Goal: Task Accomplishment & Management: Complete application form

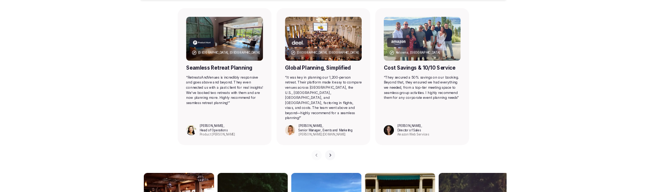
scroll to position [523, 0]
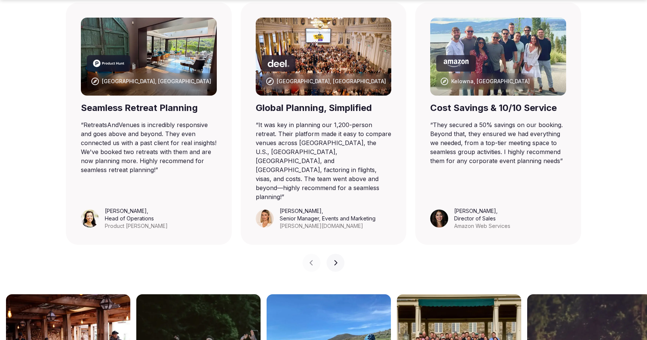
click at [338, 260] on icon "button" at bounding box center [336, 263] width 6 height 6
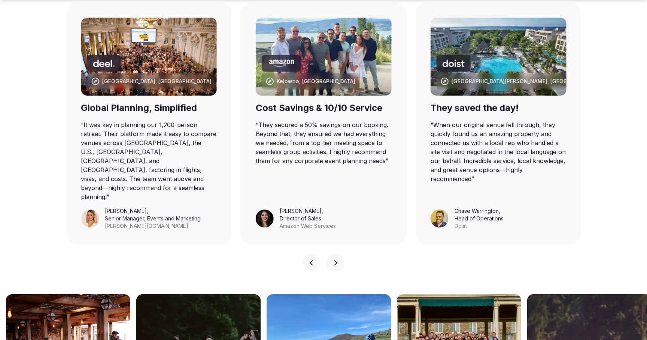
click at [338, 260] on icon "button" at bounding box center [336, 263] width 6 height 6
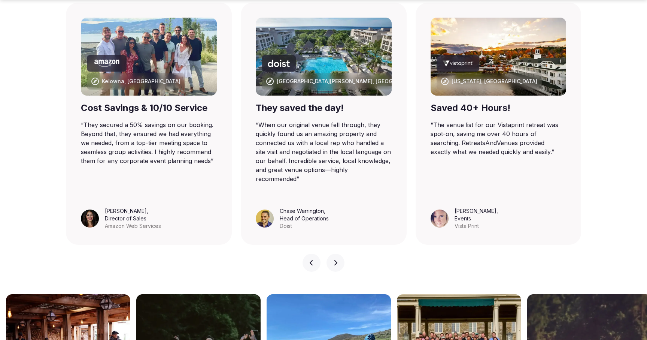
click at [338, 260] on icon "button" at bounding box center [336, 263] width 6 height 6
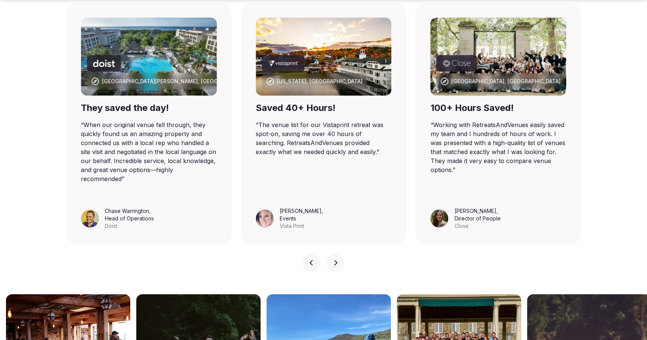
click at [338, 260] on icon "button" at bounding box center [336, 263] width 6 height 6
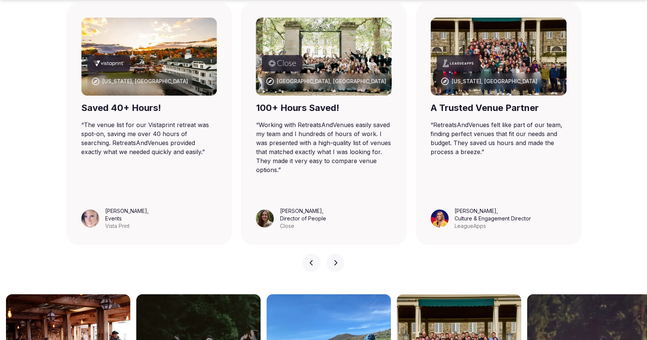
click at [338, 260] on icon "button" at bounding box center [336, 263] width 6 height 6
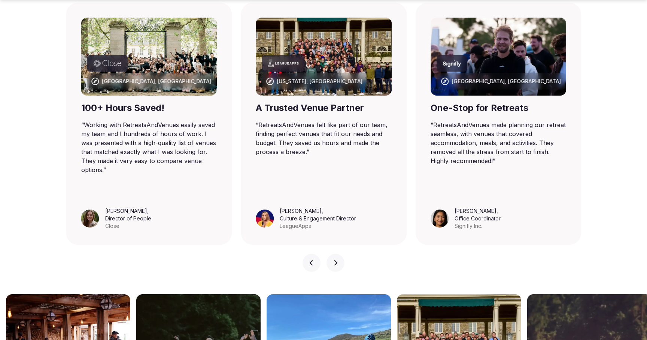
click at [338, 260] on icon "button" at bounding box center [336, 263] width 6 height 6
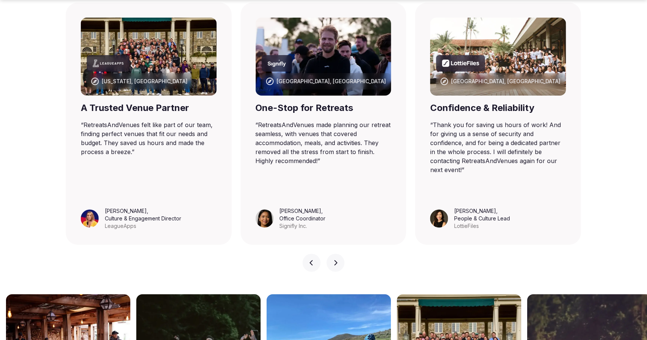
click at [338, 260] on icon "button" at bounding box center [336, 263] width 6 height 6
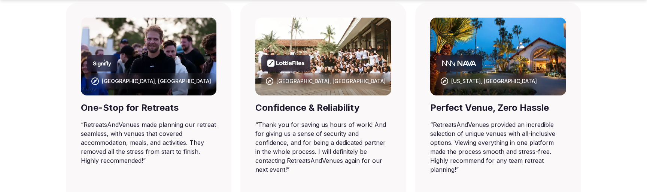
click at [103, 67] on icon "Signify company logo" at bounding box center [102, 63] width 18 height 7
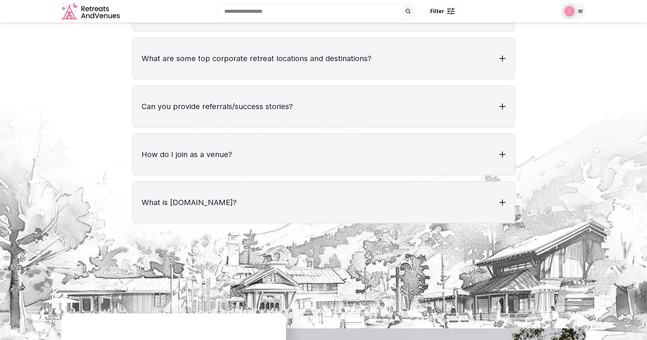
scroll to position [2596, 0]
click at [504, 202] on div at bounding box center [503, 202] width 6 height 1
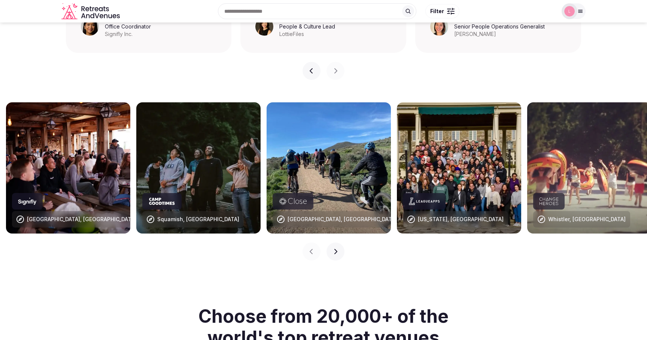
scroll to position [715, 0]
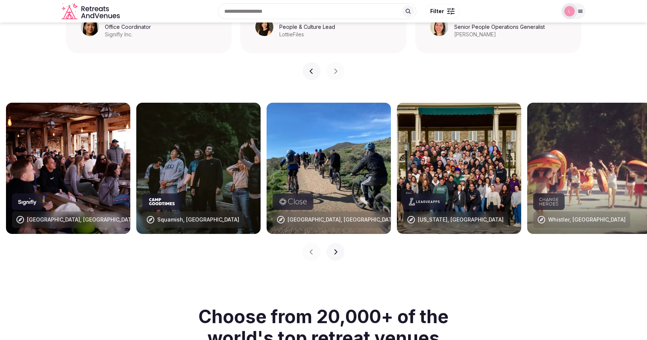
click at [332, 243] on button "Next slide" at bounding box center [336, 252] width 18 height 18
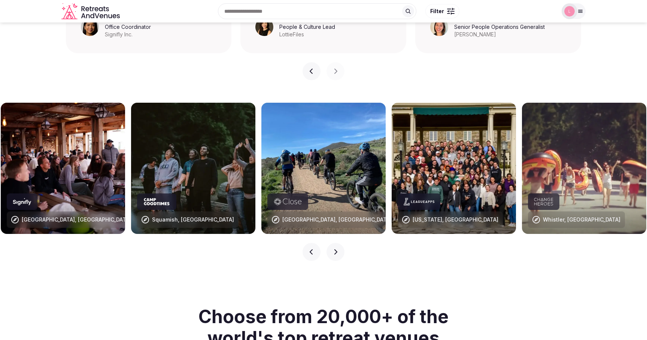
click at [336, 249] on icon "button" at bounding box center [336, 252] width 6 height 6
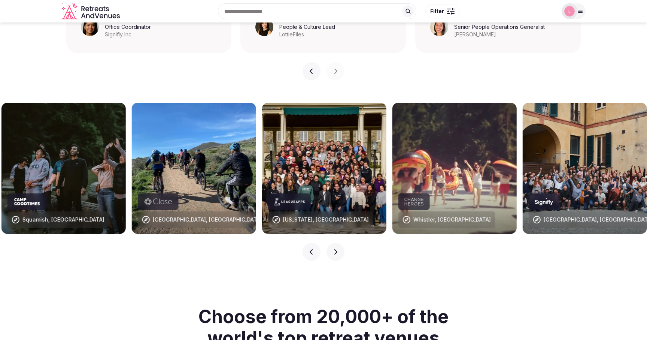
click at [336, 249] on icon "button" at bounding box center [336, 252] width 6 height 6
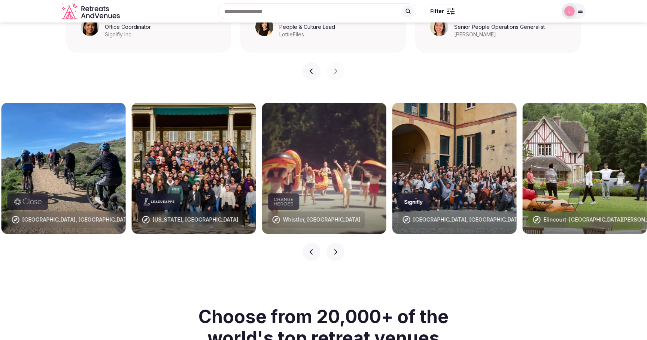
click at [336, 249] on icon "button" at bounding box center [336, 252] width 6 height 6
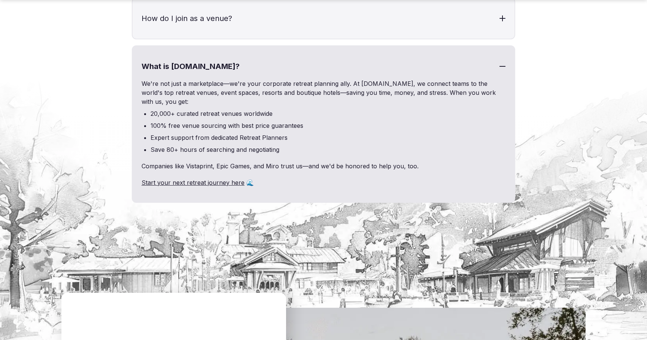
scroll to position [3207, 0]
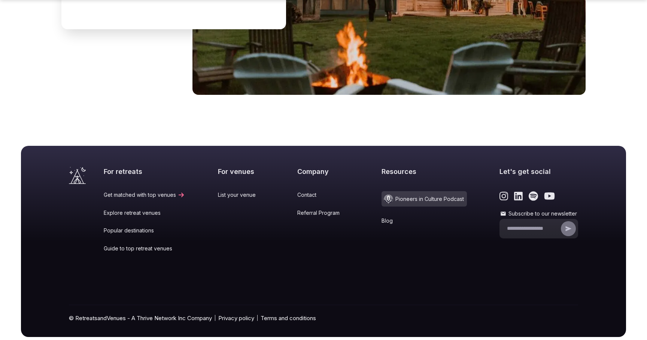
click at [230, 191] on link "List your venue" at bounding box center [241, 194] width 47 height 7
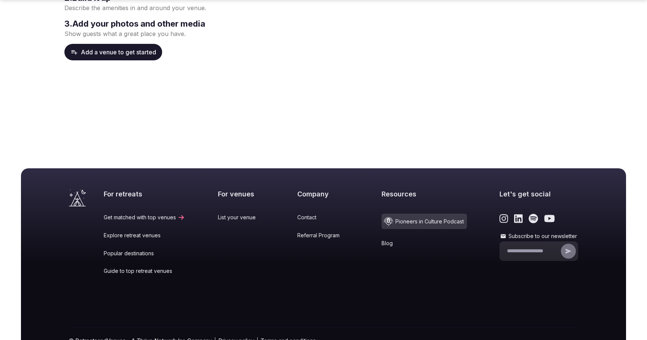
scroll to position [189, 0]
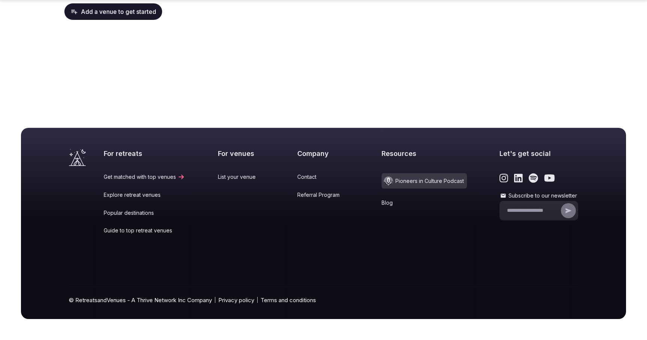
click at [119, 231] on link "Guide to top retreat venues" at bounding box center [144, 230] width 81 height 7
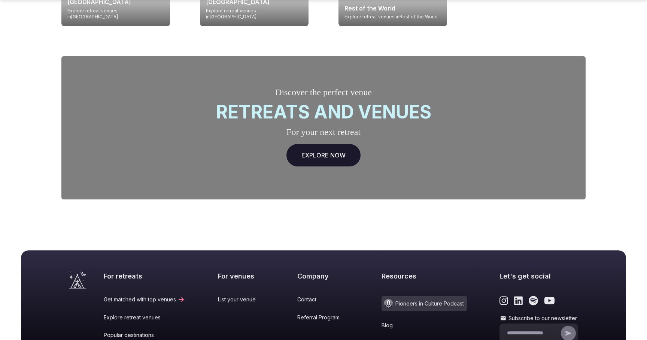
scroll to position [2453, 0]
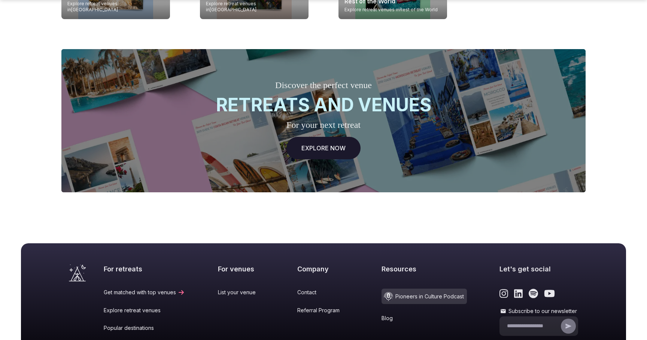
click at [125, 306] on link "Explore retreat venues" at bounding box center [144, 309] width 81 height 7
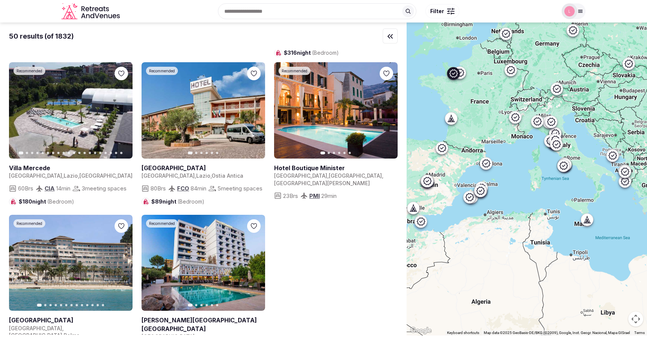
scroll to position [2551, 0]
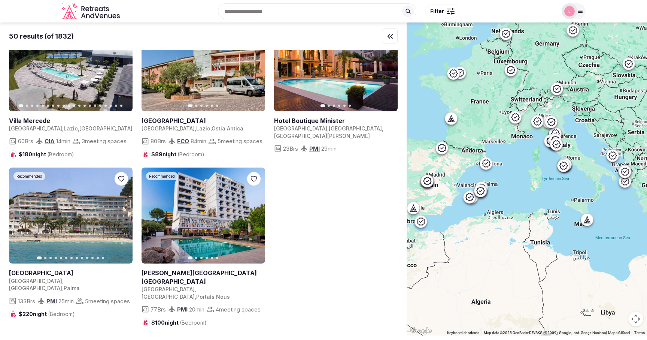
click at [91, 12] on icon "Retreats and Venues company logo" at bounding box center [91, 11] width 60 height 17
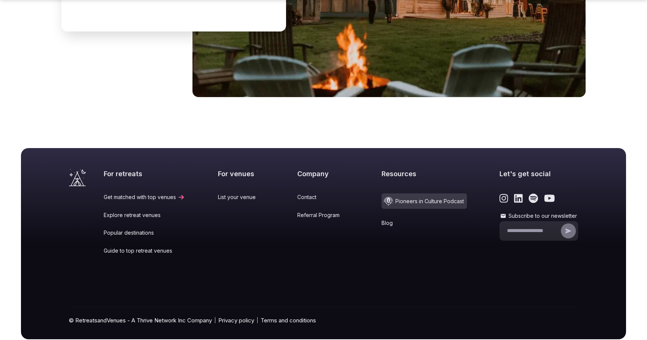
scroll to position [3091, 0]
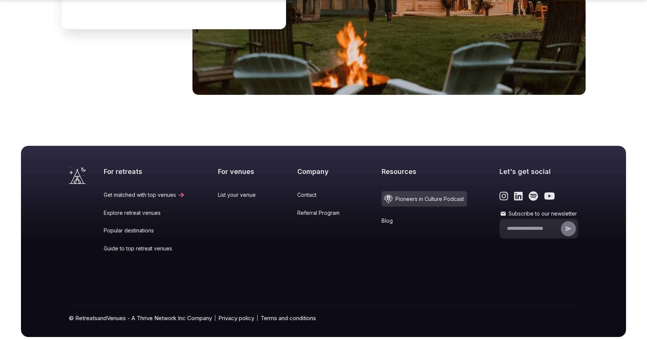
click at [127, 191] on link "Get matched with top venues" at bounding box center [144, 194] width 81 height 7
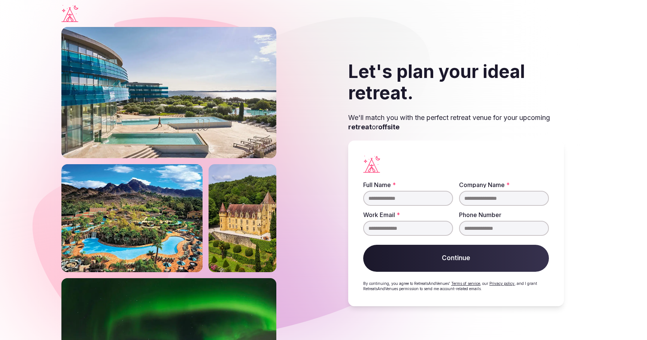
click at [388, 200] on input "Full Name *" at bounding box center [408, 198] width 90 height 15
type input "****"
click at [470, 195] on input "Company Name *" at bounding box center [504, 198] width 90 height 15
type input "****"
click at [412, 229] on input "Work Email *" at bounding box center [408, 228] width 90 height 15
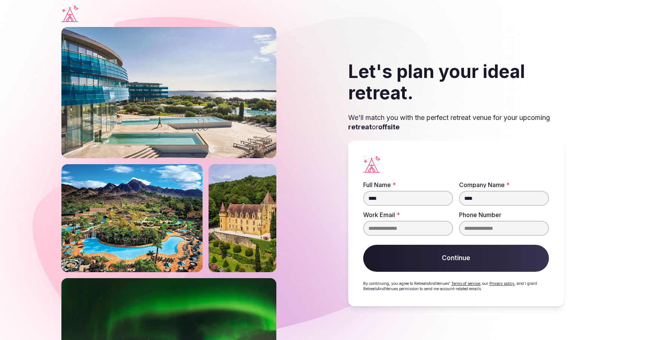
type input "**********"
click at [437, 258] on button "Continue" at bounding box center [456, 258] width 186 height 27
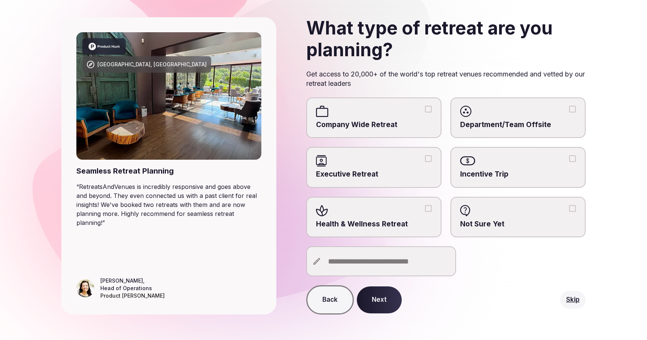
scroll to position [44, 0]
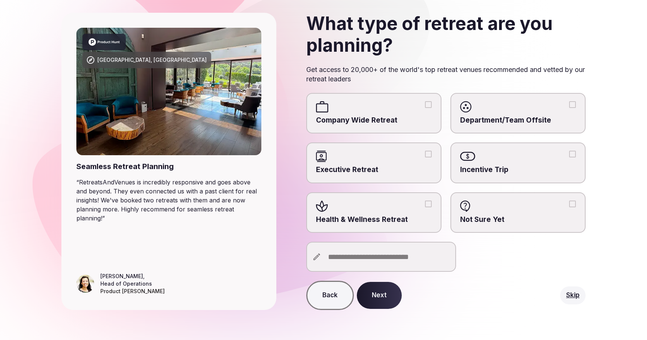
click at [385, 292] on button "Next" at bounding box center [379, 295] width 45 height 27
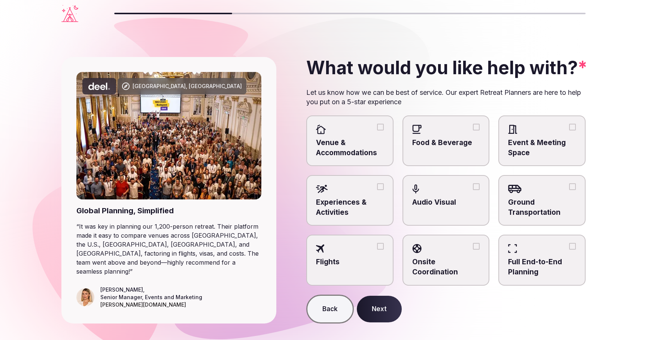
click at [382, 304] on button "Next" at bounding box center [379, 308] width 45 height 27
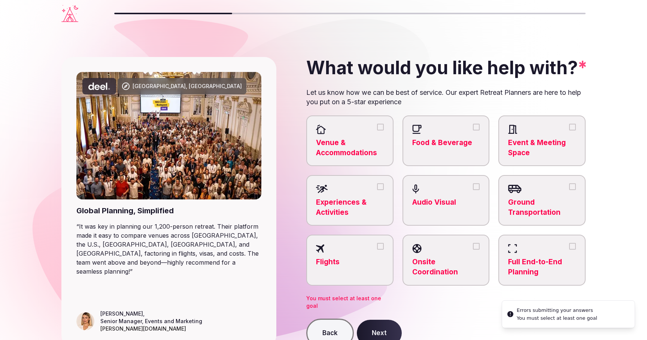
click at [354, 242] on label "Flights" at bounding box center [349, 259] width 87 height 51
click at [377, 243] on button "Flights" at bounding box center [380, 246] width 7 height 7
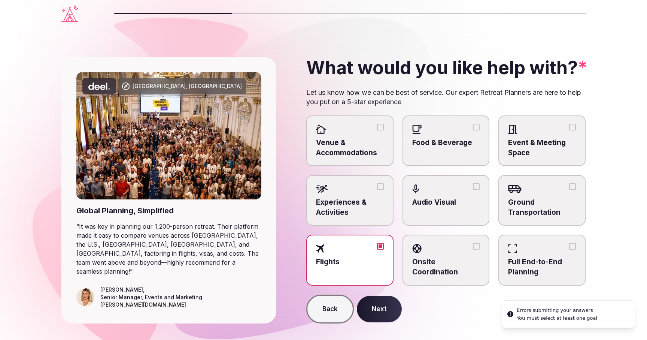
click at [381, 302] on button "Next" at bounding box center [379, 308] width 45 height 27
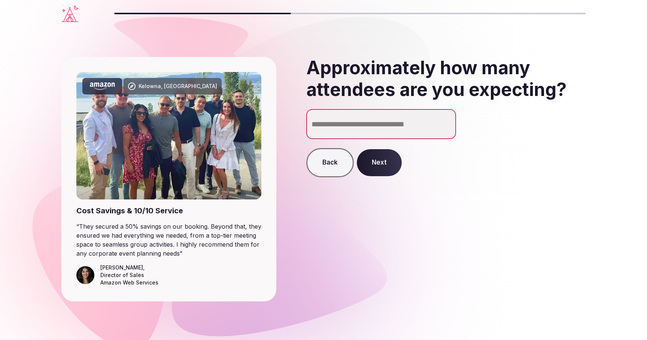
click at [447, 121] on input "*" at bounding box center [381, 124] width 150 height 30
type input "*"
click at [447, 121] on input "*" at bounding box center [381, 124] width 150 height 30
click at [383, 167] on button "Next" at bounding box center [379, 162] width 45 height 27
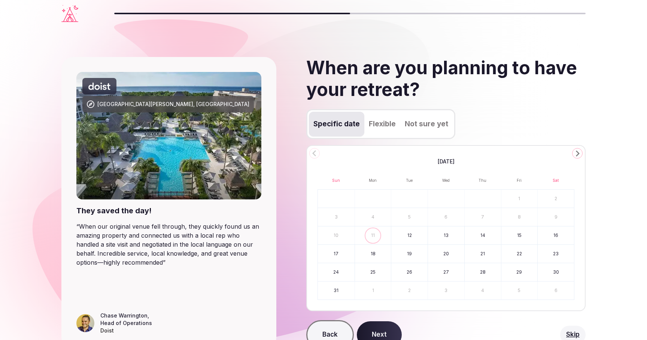
click at [69, 16] on icon "Visit the homepage" at bounding box center [69, 13] width 17 height 17
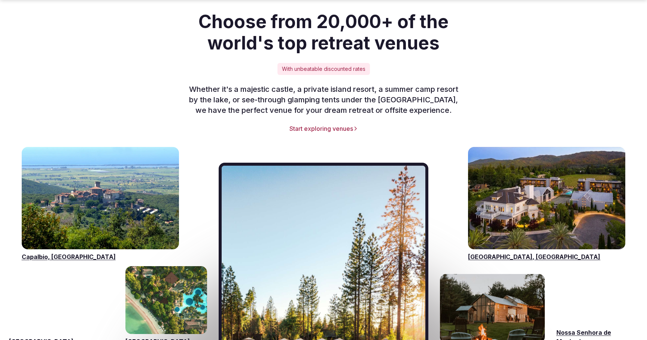
scroll to position [1011, 0]
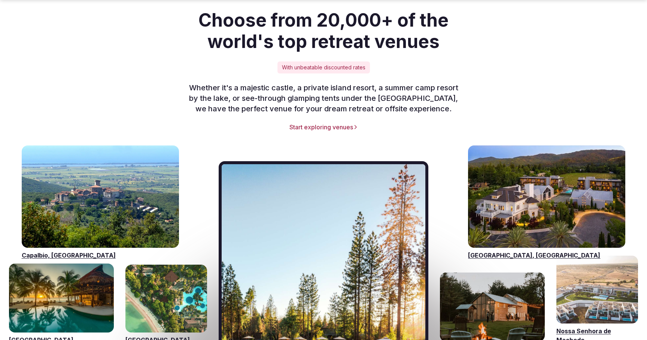
click at [265, 265] on img "Visit venues for California, USA" at bounding box center [324, 296] width 204 height 264
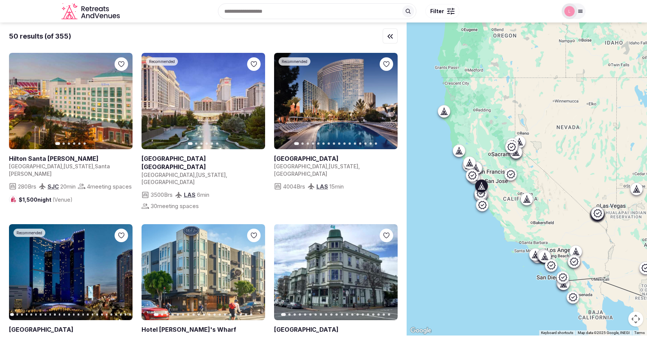
click at [70, 97] on link at bounding box center [71, 101] width 124 height 96
click at [94, 10] on icon "Retreats and Venues company logo" at bounding box center [91, 11] width 60 height 17
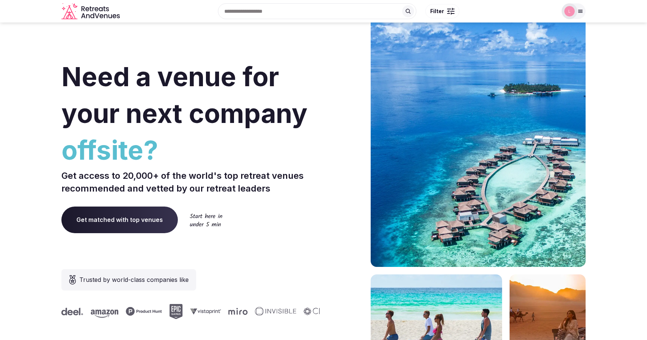
click at [147, 218] on span "Get matched with top venues" at bounding box center [119, 219] width 116 height 26
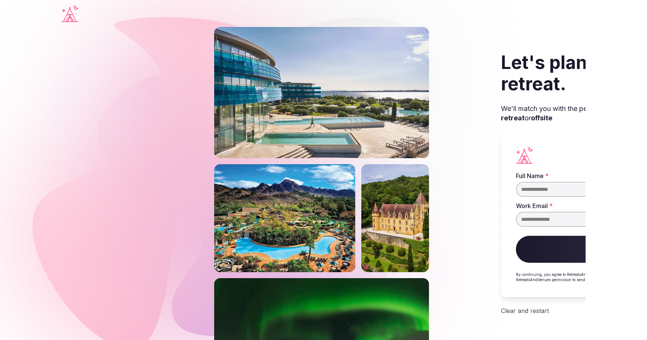
type input "****"
type input "**********"
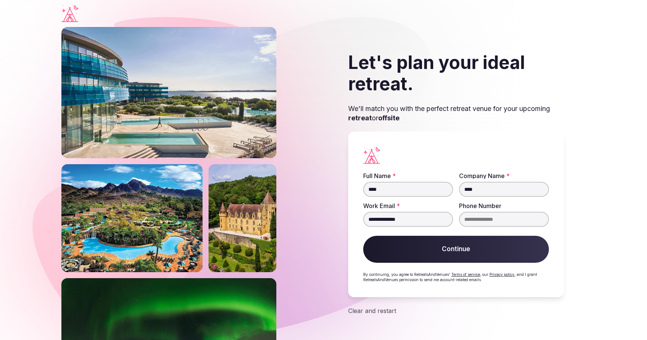
click at [455, 249] on button "Continue" at bounding box center [456, 249] width 186 height 27
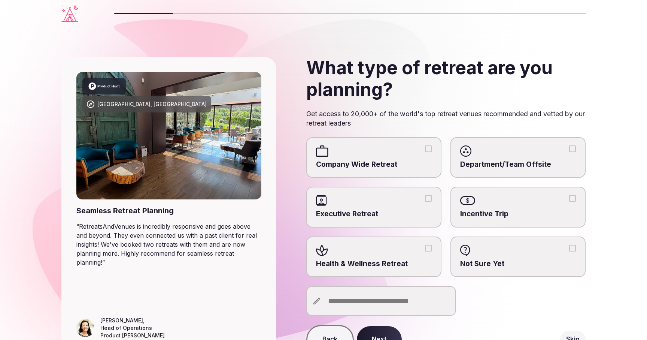
click at [384, 335] on button "Next" at bounding box center [379, 339] width 45 height 27
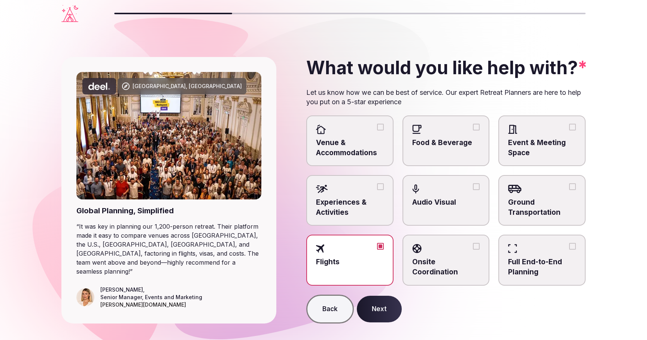
click at [384, 329] on div "Punta Umbria, Spain Global Planning, Simplified “ It was key in planning our 1,…" at bounding box center [323, 190] width 524 height 326
click at [378, 309] on button "Next" at bounding box center [379, 308] width 45 height 27
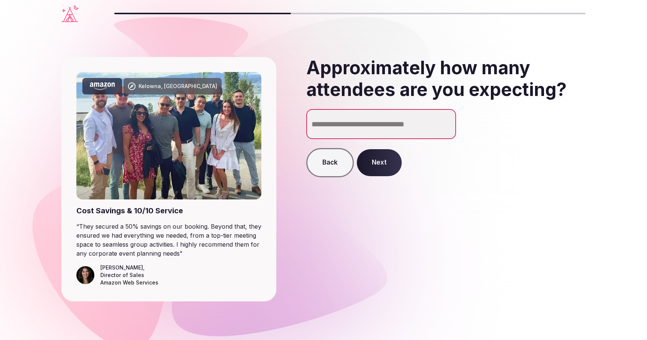
click at [384, 161] on button "Next" at bounding box center [379, 162] width 45 height 27
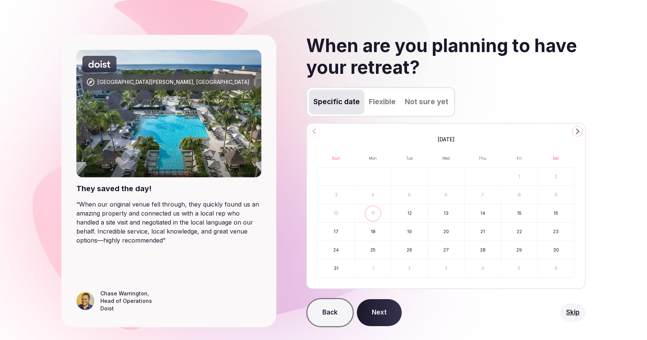
scroll to position [39, 0]
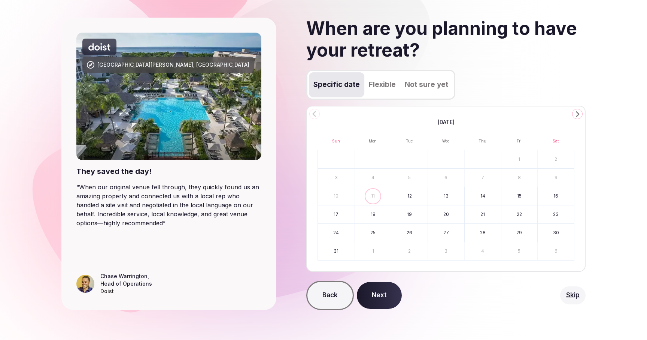
click at [382, 289] on button "Next" at bounding box center [379, 295] width 45 height 27
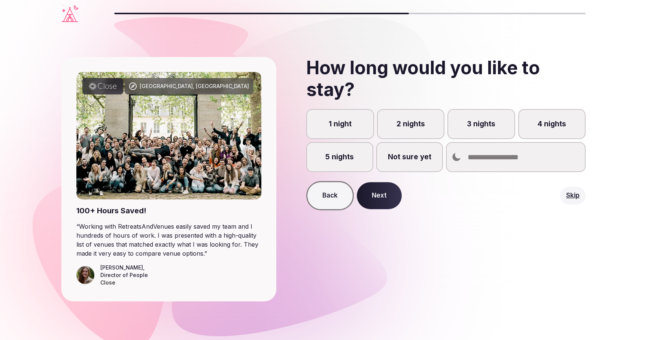
click at [387, 192] on button "Next" at bounding box center [379, 195] width 45 height 27
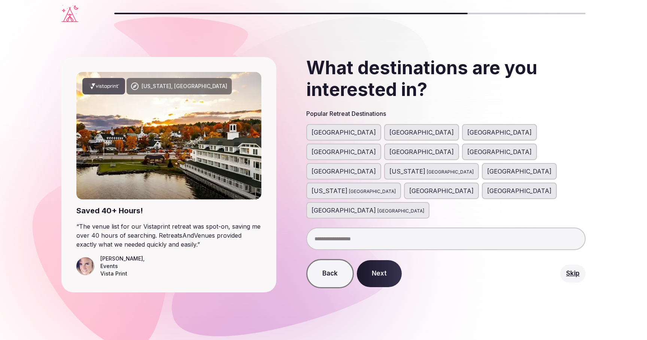
click at [383, 260] on button "Next" at bounding box center [379, 273] width 45 height 27
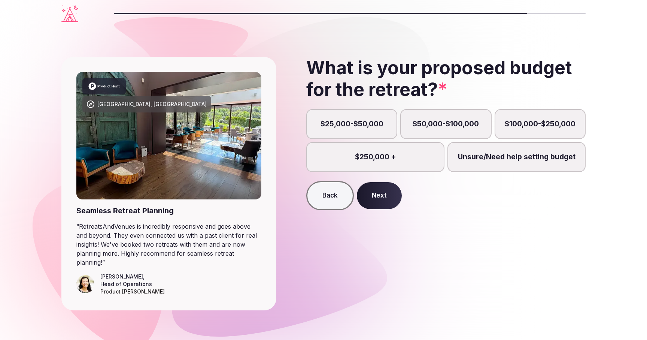
click at [385, 197] on button "Next" at bounding box center [379, 195] width 45 height 27
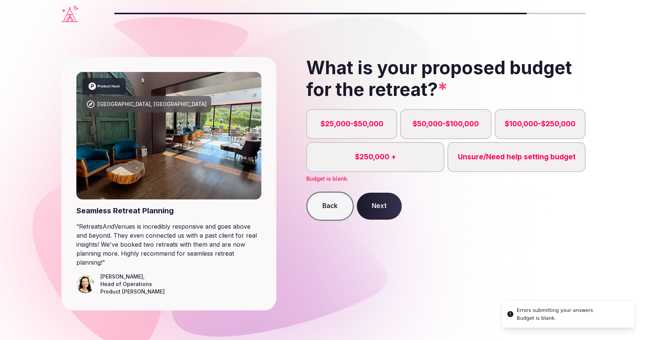
click at [370, 125] on label "$25,000-$50,000" at bounding box center [351, 124] width 91 height 30
click at [359, 125] on button "$25,000-$50,000" at bounding box center [355, 127] width 7 height 7
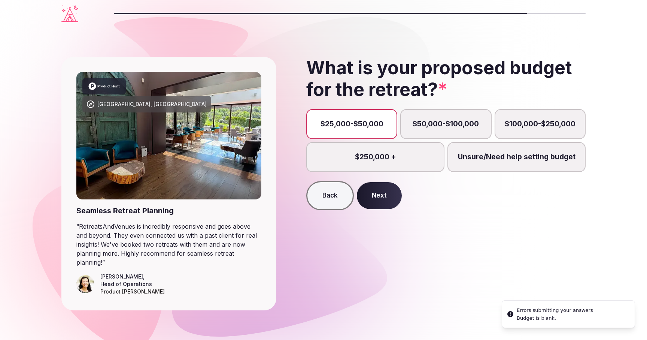
scroll to position [4, 0]
click at [376, 195] on button "Next" at bounding box center [379, 195] width 45 height 27
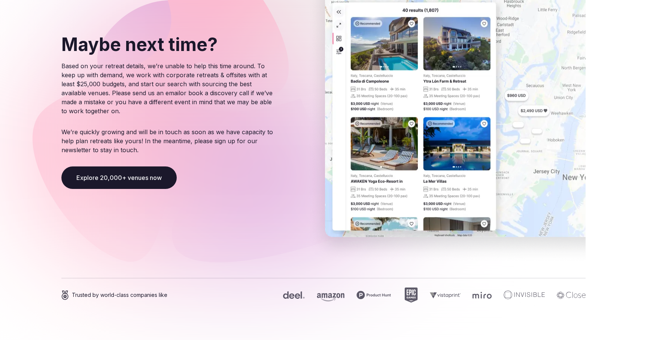
click at [148, 178] on button "Explore 20,000+ venues now" at bounding box center [118, 177] width 115 height 22
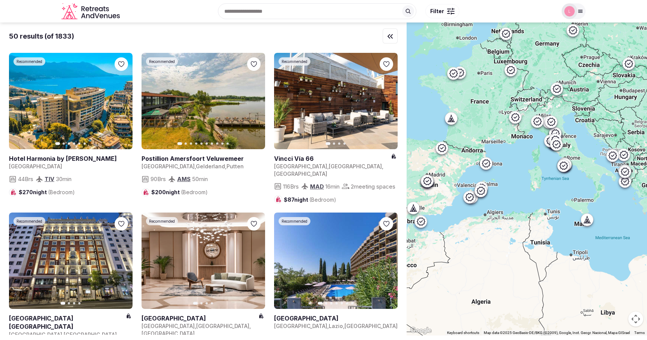
click at [96, 10] on icon "Retreats and Venues company logo" at bounding box center [98, 9] width 4 height 4
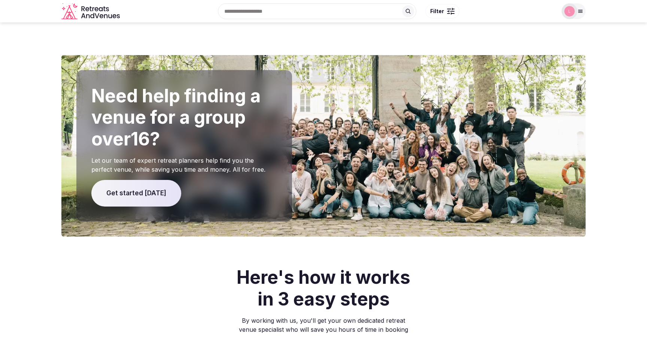
scroll to position [1572, 0]
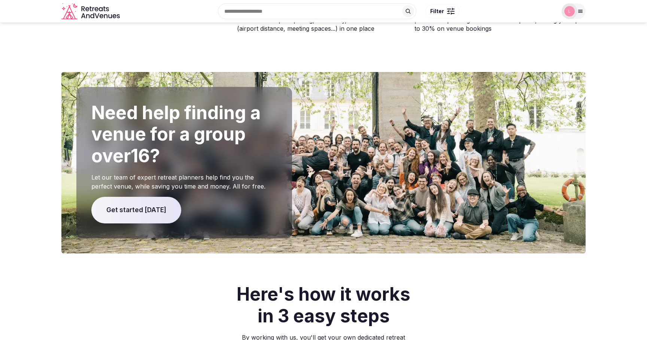
click at [146, 197] on span "Get started today" at bounding box center [136, 210] width 90 height 27
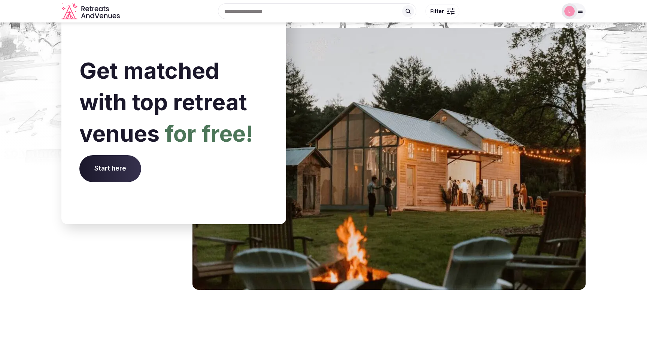
scroll to position [2888, 0]
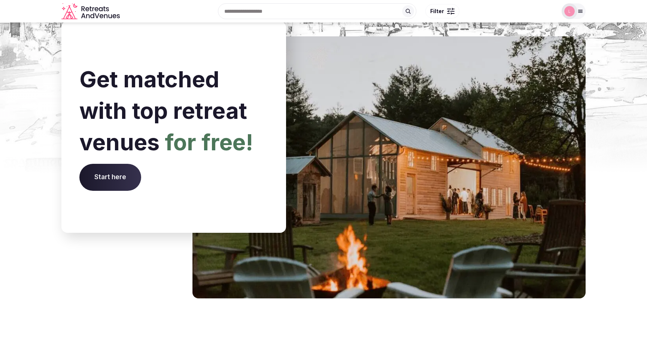
click at [112, 164] on span "Start here" at bounding box center [110, 177] width 62 height 27
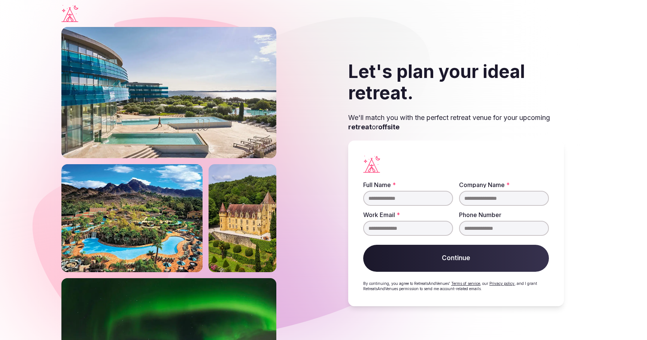
click at [380, 197] on input "Full Name *" at bounding box center [408, 198] width 90 height 15
type input "****"
click at [475, 202] on input "Company Name *" at bounding box center [504, 198] width 90 height 15
type input "****"
click at [381, 229] on input "Work Email *" at bounding box center [408, 228] width 90 height 15
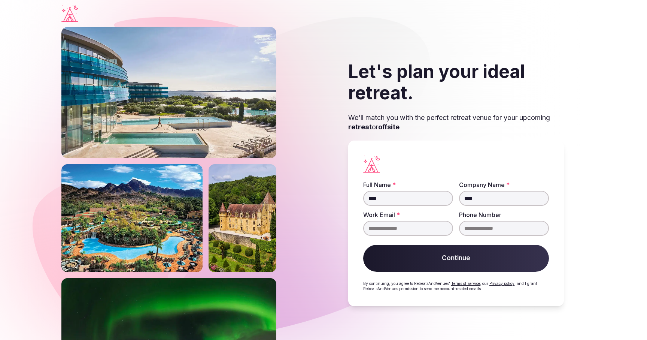
type input "**********"
click at [433, 262] on button "Continue" at bounding box center [456, 258] width 186 height 27
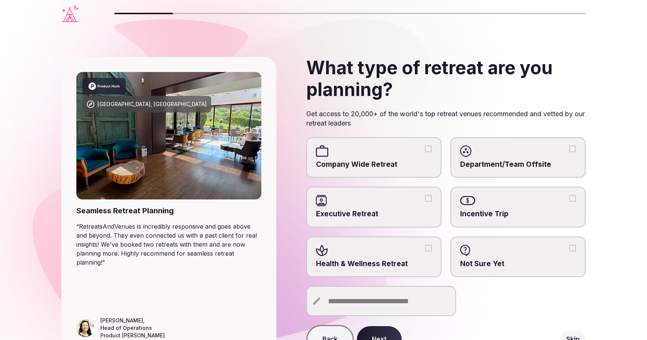
click at [68, 15] on icon "Visit the homepage" at bounding box center [69, 13] width 17 height 17
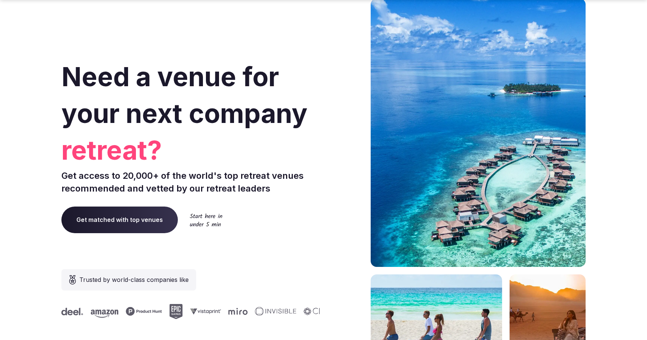
scroll to position [3091, 0]
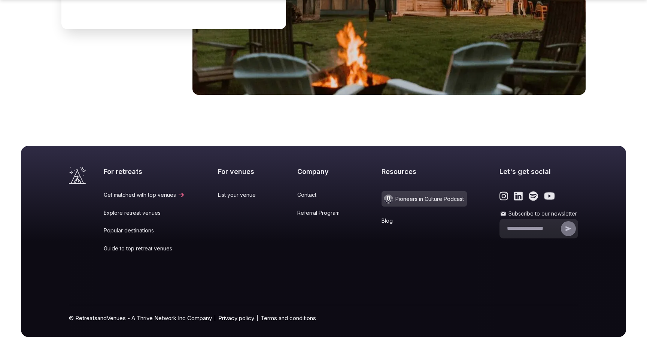
click at [397, 191] on span "Pioneers in Culture Podcast" at bounding box center [424, 198] width 85 height 15
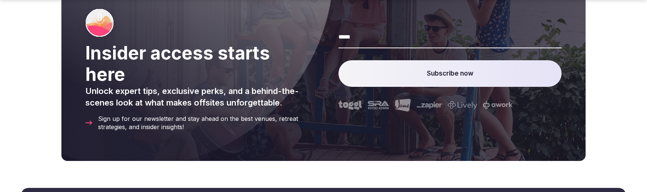
scroll to position [3179, 0]
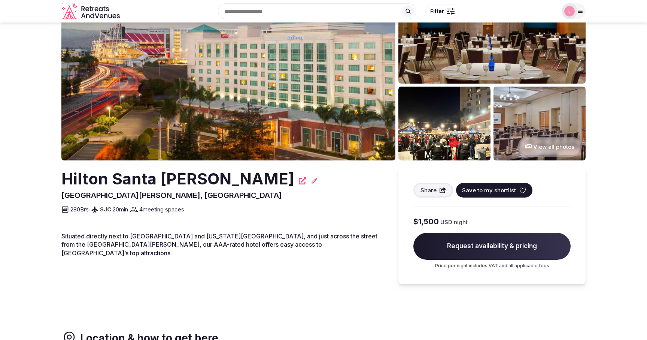
scroll to position [58, 0]
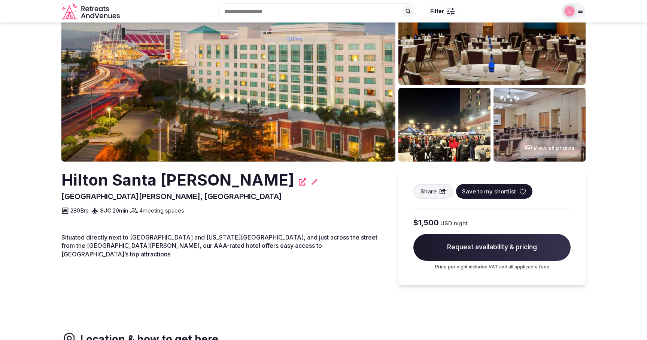
click at [154, 111] on img at bounding box center [228, 71] width 334 height 182
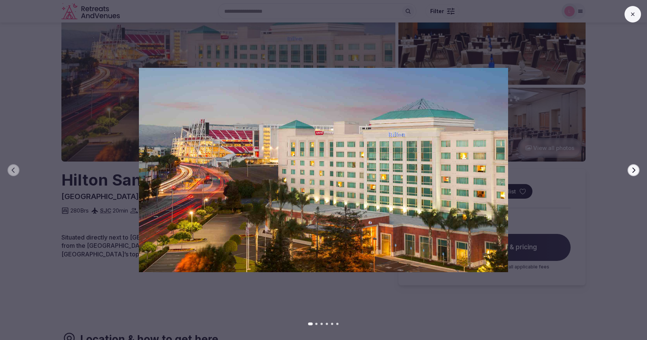
click at [637, 169] on button "Next slide" at bounding box center [634, 170] width 12 height 12
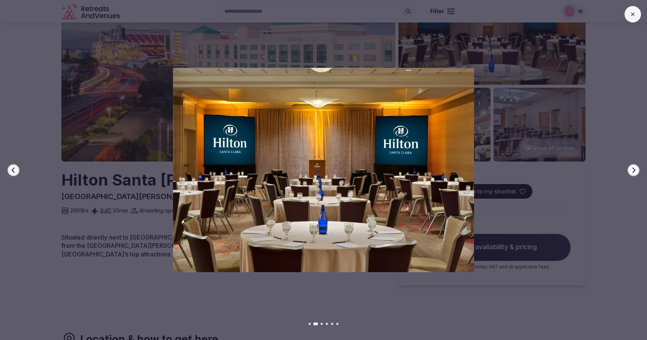
click at [520, 102] on img at bounding box center [323, 170] width 453 height 204
click at [634, 12] on icon at bounding box center [633, 14] width 6 height 6
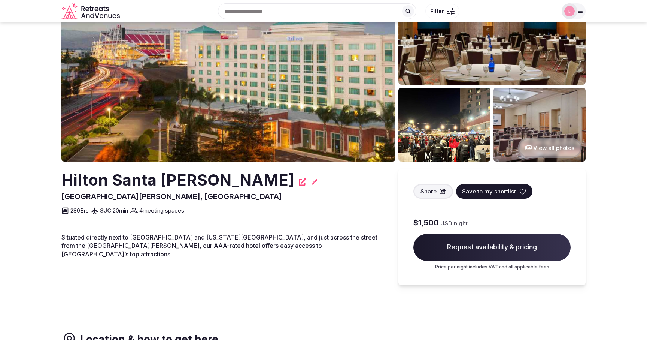
click at [436, 129] on img at bounding box center [444, 125] width 92 height 74
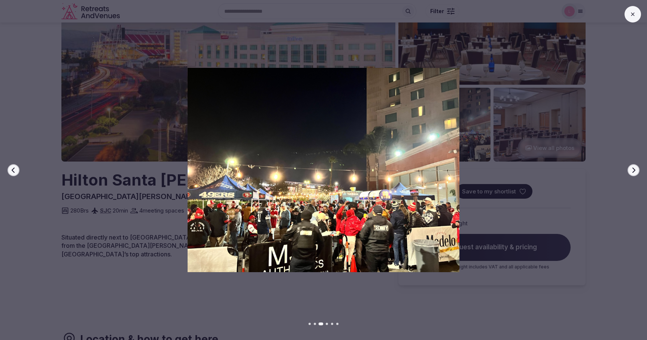
click at [551, 102] on div at bounding box center [320, 170] width 653 height 204
click at [633, 11] on icon at bounding box center [633, 14] width 6 height 6
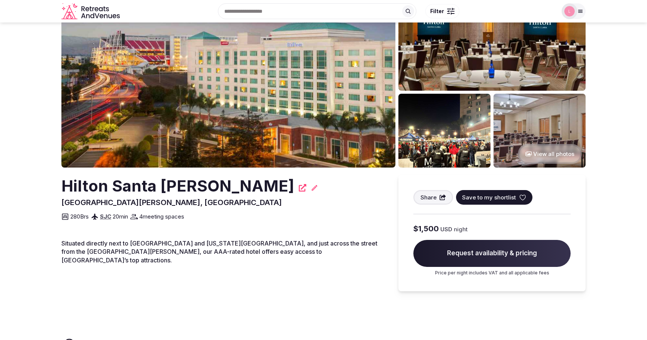
scroll to position [0, 0]
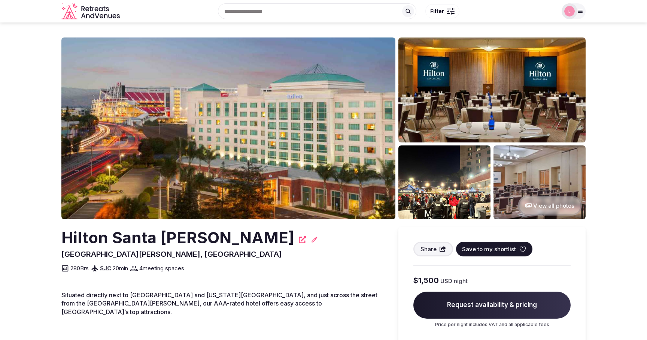
click at [99, 16] on icon "Retreats and Venues company logo" at bounding box center [98, 15] width 4 height 5
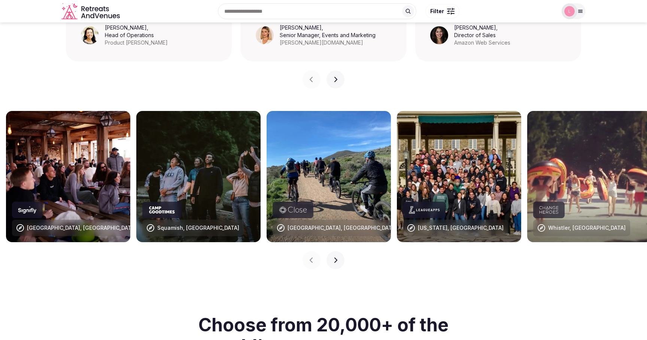
scroll to position [699, 0]
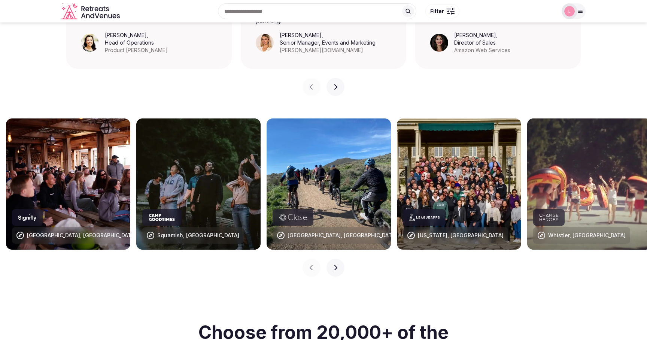
click at [298, 167] on img at bounding box center [329, 183] width 124 height 131
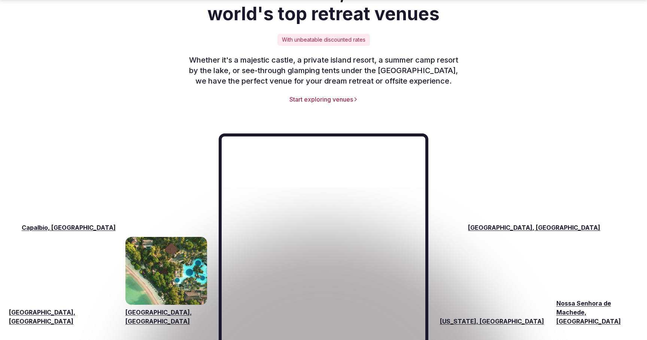
scroll to position [1134, 0]
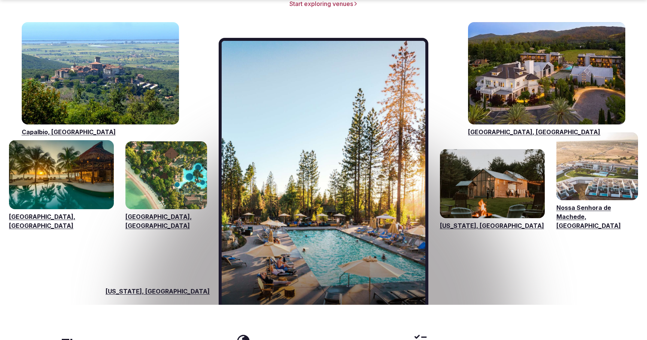
click at [288, 133] on img "Visit venues for California, USA" at bounding box center [324, 173] width 204 height 264
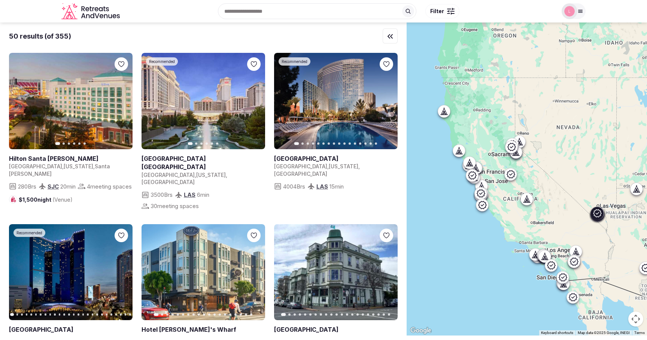
click at [210, 106] on link at bounding box center [204, 101] width 124 height 96
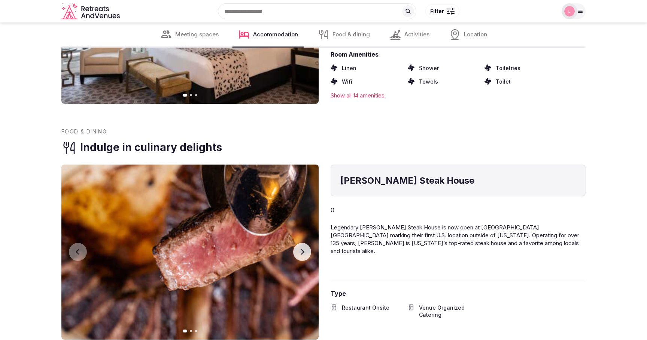
scroll to position [925, 0]
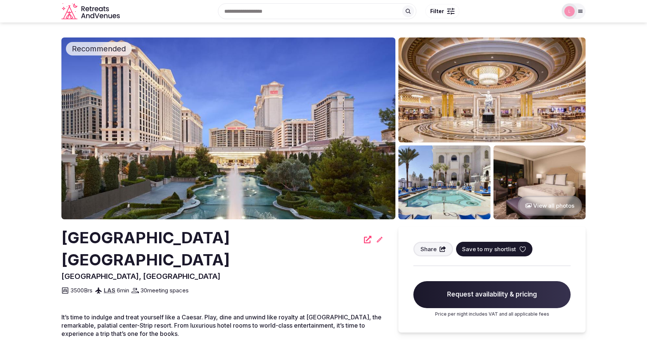
scroll to position [925, 0]
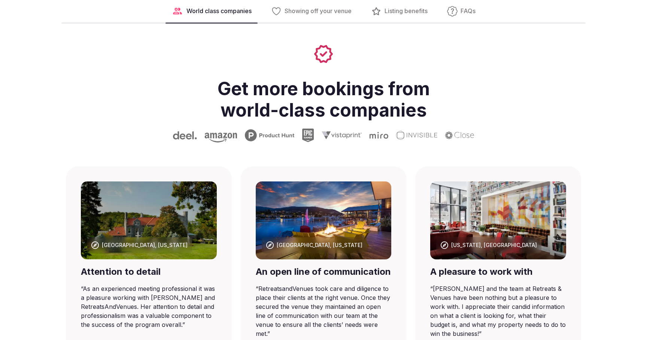
scroll to position [372, 0]
